Goal: Information Seeking & Learning: Learn about a topic

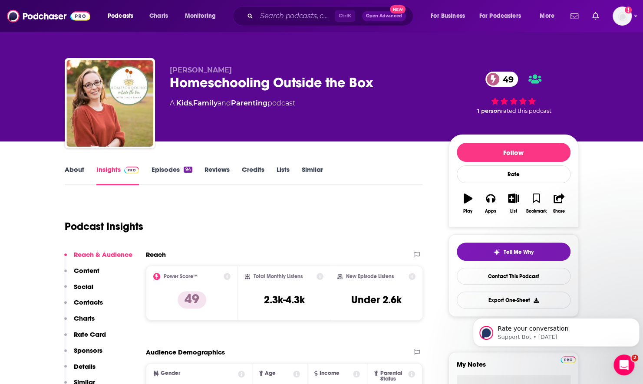
drag, startPoint x: 15, startPoint y: 280, endPoint x: 63, endPoint y: 10, distance: 274.3
click at [77, 174] on link "About" at bounding box center [75, 175] width 20 height 20
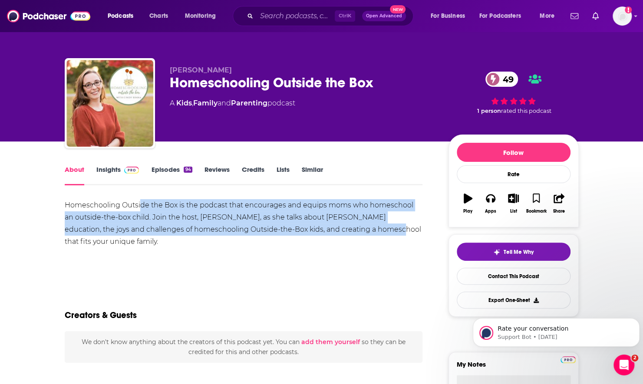
drag, startPoint x: 141, startPoint y: 201, endPoint x: 339, endPoint y: 226, distance: 198.5
click at [339, 226] on div "Homeschooling Outside the Box is the podcast that encourages and equips moms wh…" at bounding box center [244, 223] width 358 height 49
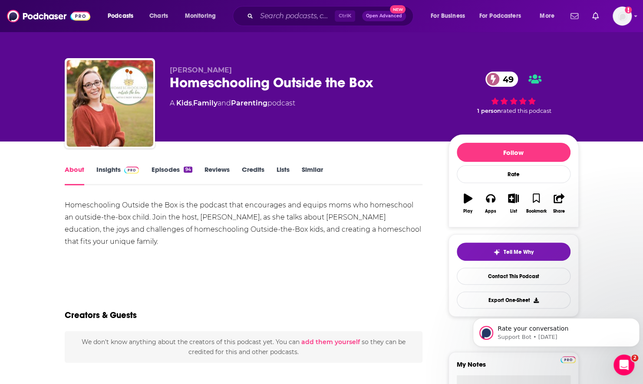
click at [246, 245] on div "Homeschooling Outside the Box is the podcast that encourages and equips moms wh…" at bounding box center [244, 223] width 358 height 49
click at [170, 175] on link "Episodes 94" at bounding box center [171, 175] width 41 height 20
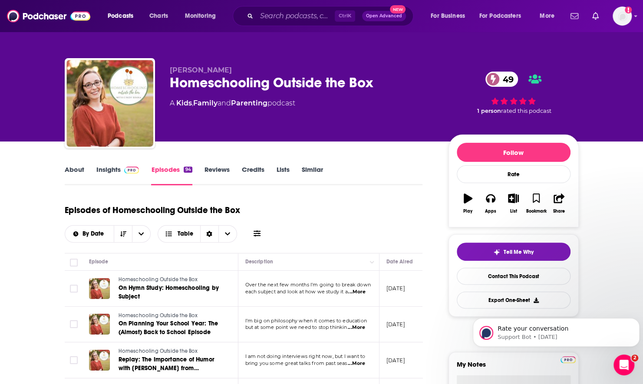
click at [253, 228] on div "By Date Table" at bounding box center [164, 233] width 198 height 17
click at [258, 234] on icon at bounding box center [256, 233] width 7 height 7
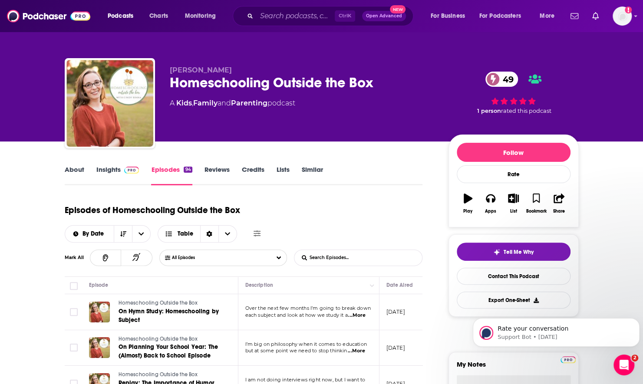
click at [398, 255] on form "List Search Input Search Episodes..." at bounding box center [358, 258] width 128 height 16
click at [331, 263] on input "List Search Input" at bounding box center [339, 258] width 91 height 16
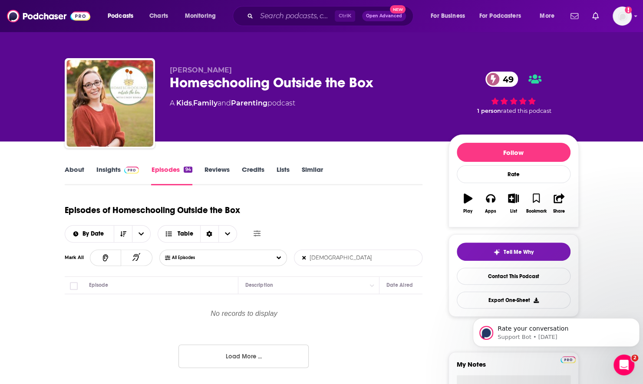
type input "[DEMOGRAPHIC_DATA]"
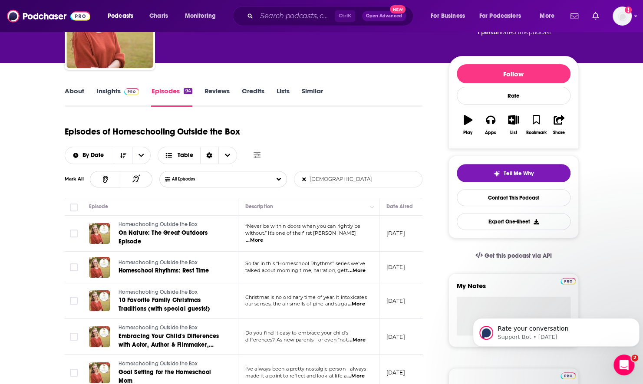
scroll to position [87, 0]
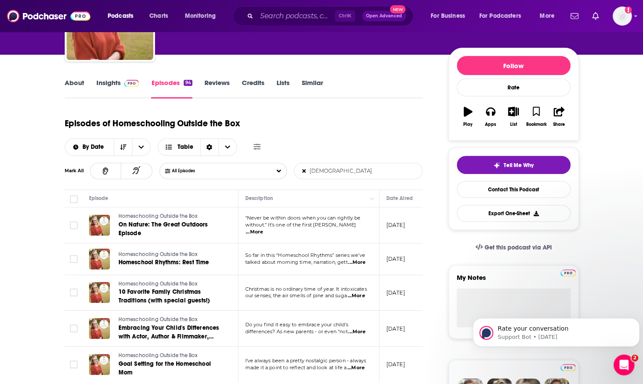
click at [263, 229] on span "...More" at bounding box center [254, 232] width 17 height 7
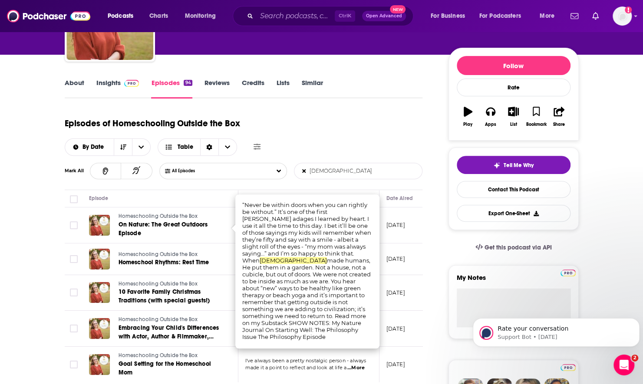
click at [392, 122] on div "Episodes of Homeschooling Outside the Box By Date Table" at bounding box center [244, 133] width 358 height 43
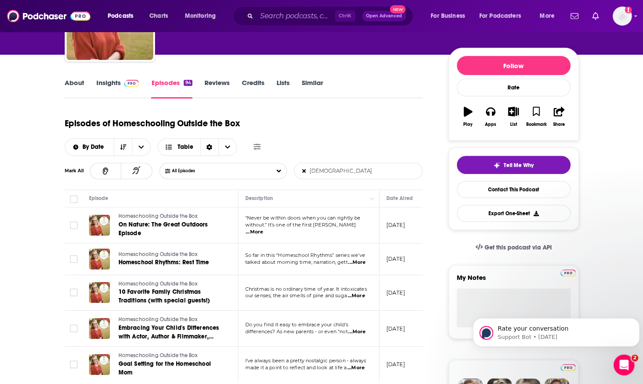
click at [355, 260] on span "...More" at bounding box center [356, 262] width 17 height 7
click at [361, 120] on div "Episodes of Homeschooling Outside the Box By Date Table" at bounding box center [244, 133] width 358 height 43
click at [362, 295] on span "...More" at bounding box center [355, 296] width 17 height 7
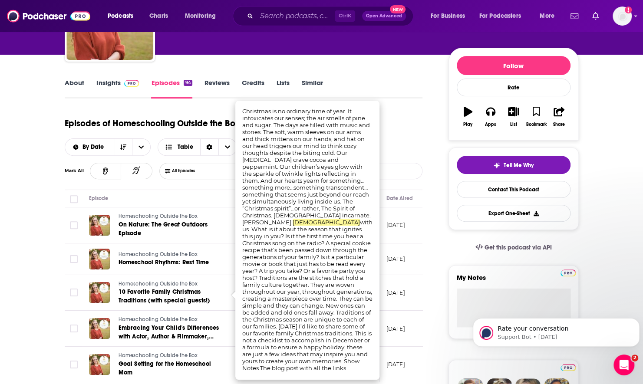
click at [404, 156] on div "Episodes of Homeschooling Outside the Box By Date Table Mark All All Episodes […" at bounding box center [244, 151] width 358 height 78
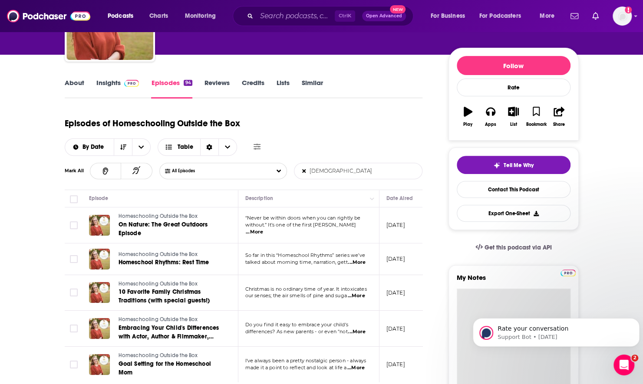
click at [467, 306] on textarea "My Notes" at bounding box center [514, 341] width 114 height 104
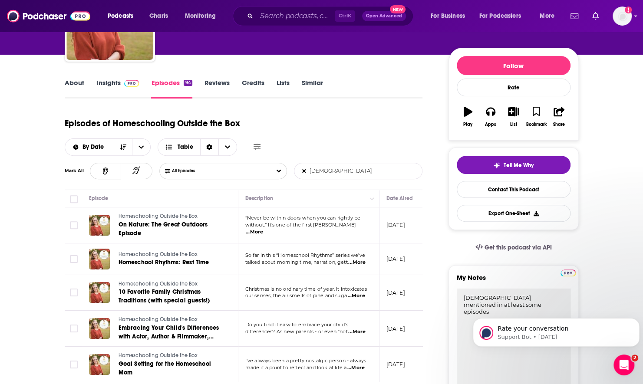
type textarea "[DEMOGRAPHIC_DATA] mentioned in at least some episodes"
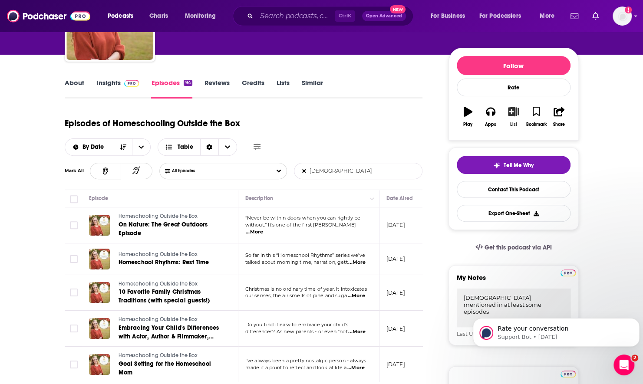
click at [512, 109] on icon "button" at bounding box center [513, 112] width 11 height 10
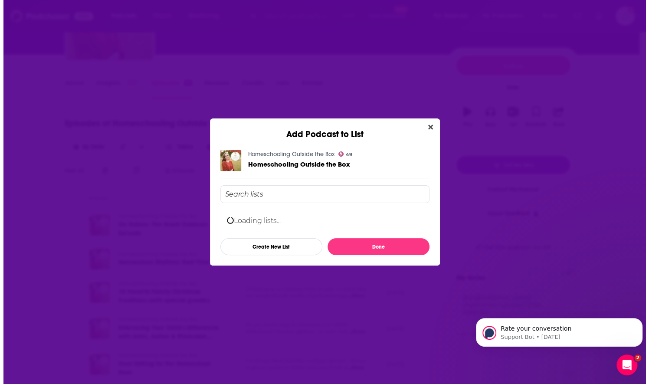
scroll to position [0, 0]
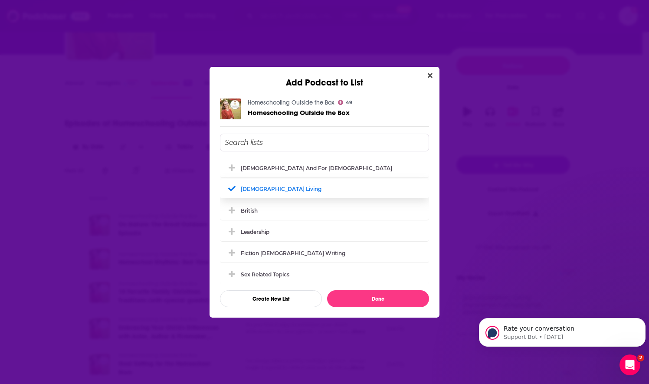
click at [264, 195] on div "[DEMOGRAPHIC_DATA] Living" at bounding box center [324, 188] width 209 height 19
click at [247, 143] on input "Add Podcast To List" at bounding box center [324, 143] width 209 height 18
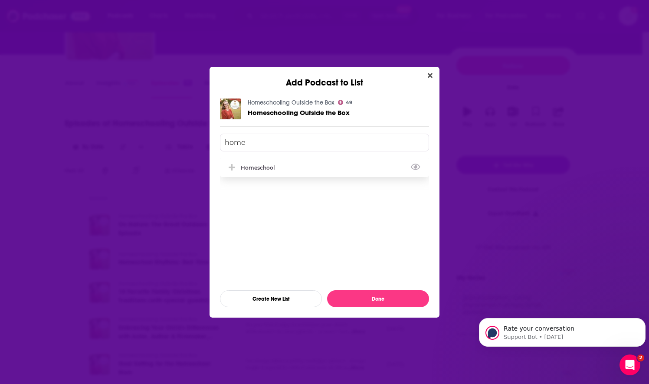
click at [254, 171] on div "Homeschool" at bounding box center [324, 167] width 209 height 19
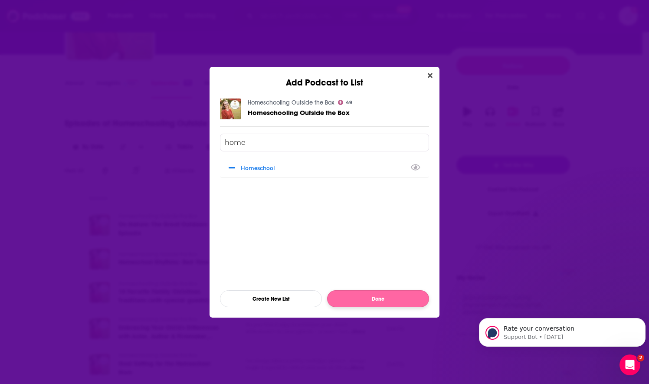
type input "home"
click at [380, 291] on button "Done" at bounding box center [378, 298] width 102 height 17
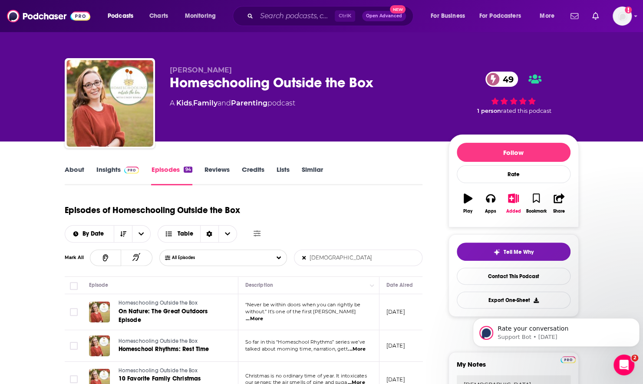
click at [109, 181] on link "Insights" at bounding box center [117, 175] width 43 height 20
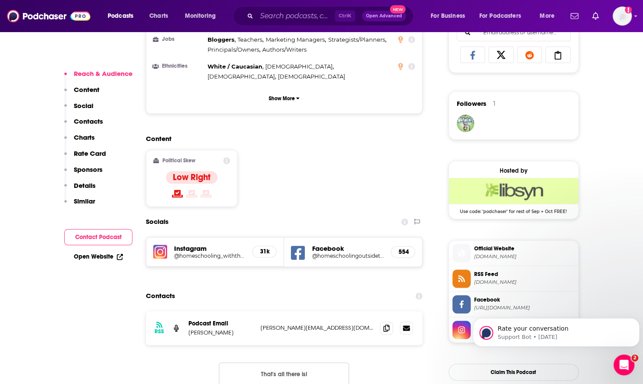
scroll to position [608, 0]
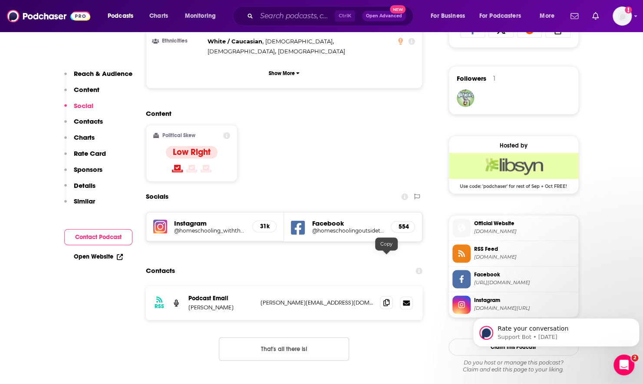
click at [382, 296] on span at bounding box center [386, 302] width 13 height 13
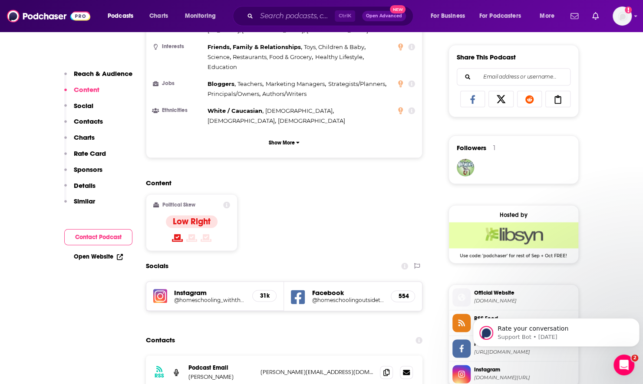
scroll to position [477, 0]
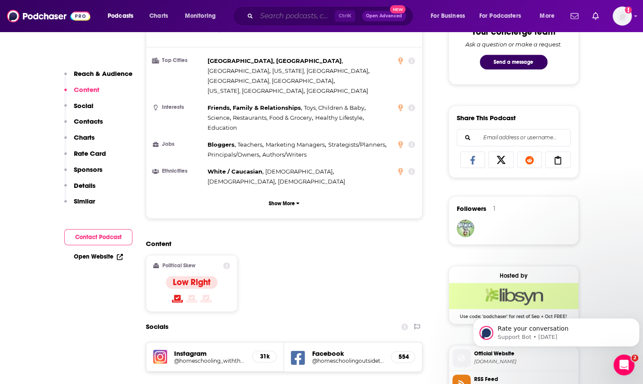
click at [269, 15] on input "Search podcasts, credits, & more..." at bounding box center [295, 16] width 78 height 14
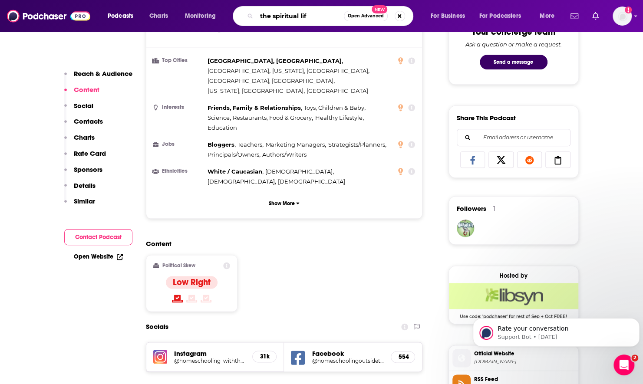
type input "the spiritual life"
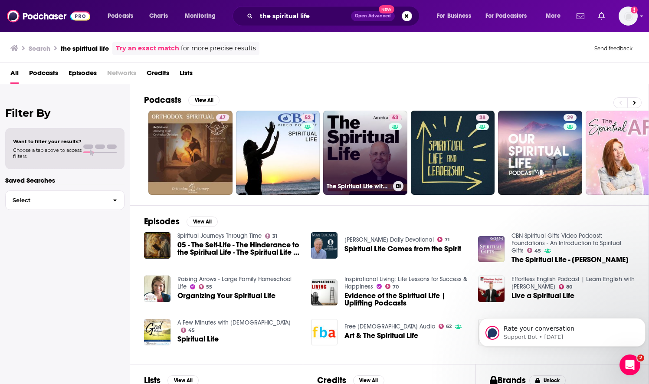
click at [371, 160] on link "63 The Spiritual Life with Fr. [PERSON_NAME], [PERSON_NAME]" at bounding box center [365, 153] width 84 height 84
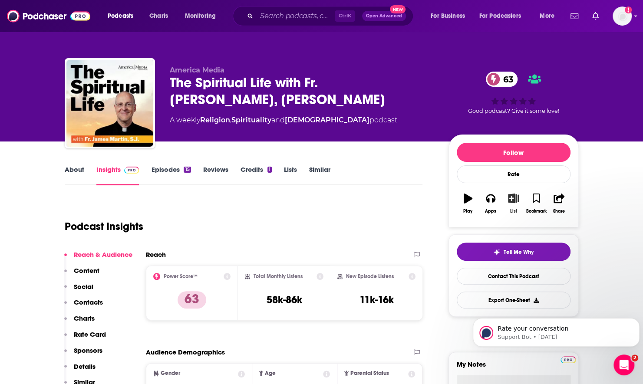
click at [516, 201] on icon "button" at bounding box center [513, 199] width 11 height 10
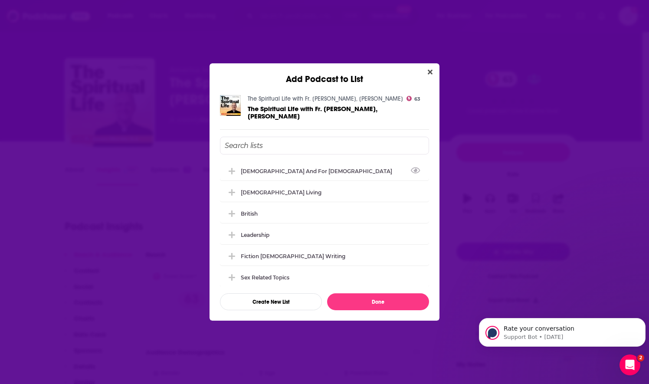
click at [287, 137] on input "Add Podcast To List" at bounding box center [324, 146] width 209 height 18
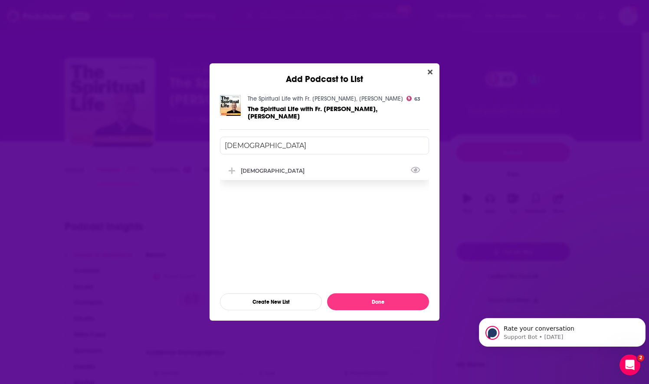
click at [250, 172] on div "[DEMOGRAPHIC_DATA]" at bounding box center [324, 170] width 209 height 19
type input "[DEMOGRAPHIC_DATA]"
click at [345, 308] on div "The Spiritual Life with Fr. [PERSON_NAME], [PERSON_NAME] 63 The Spiritual Life …" at bounding box center [325, 203] width 230 height 236
click at [344, 298] on button "Done" at bounding box center [378, 301] width 102 height 17
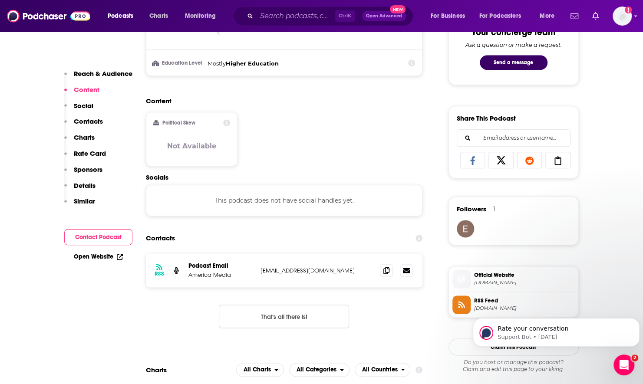
scroll to position [477, 0]
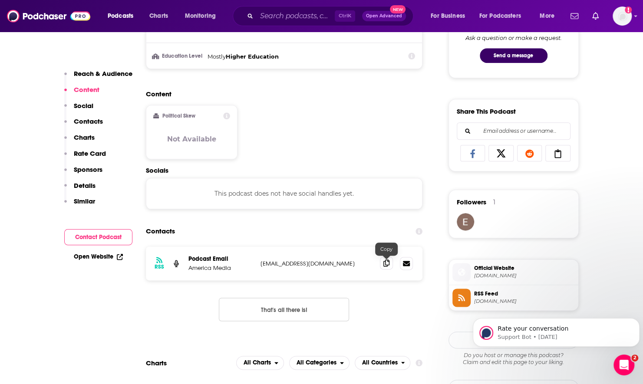
click at [389, 266] on span at bounding box center [386, 262] width 13 height 13
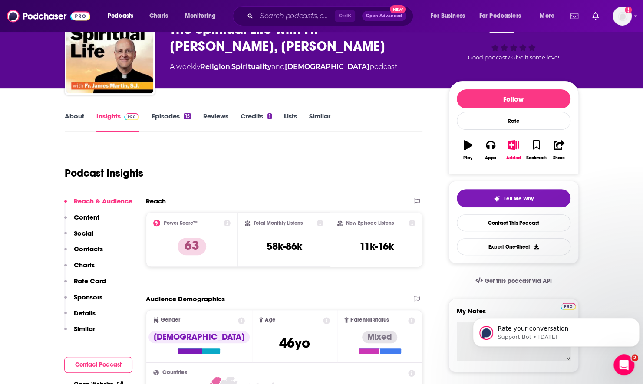
scroll to position [0, 0]
